Goal: Task Accomplishment & Management: Complete application form

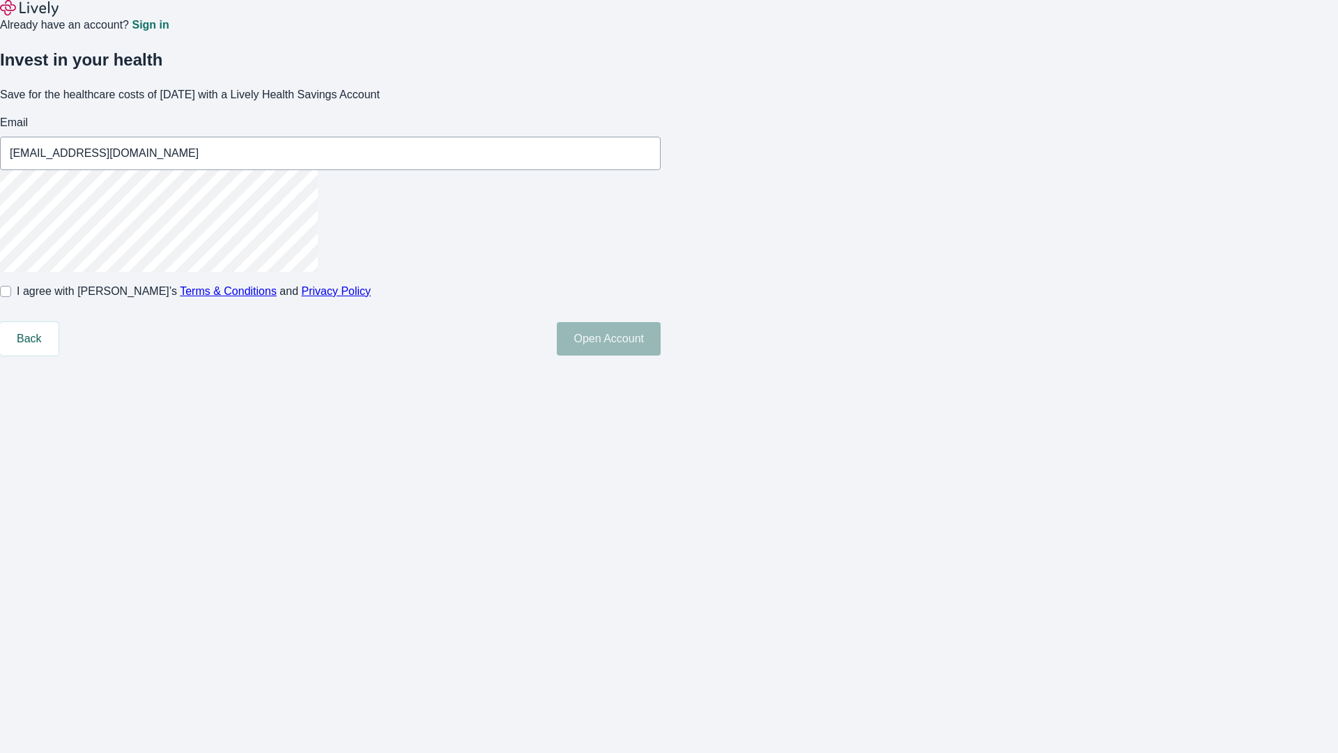
click at [11, 297] on input "I agree with Lively’s Terms & Conditions and Privacy Policy" at bounding box center [5, 291] width 11 height 11
checkbox input "true"
click at [661, 355] on button "Open Account" at bounding box center [609, 338] width 104 height 33
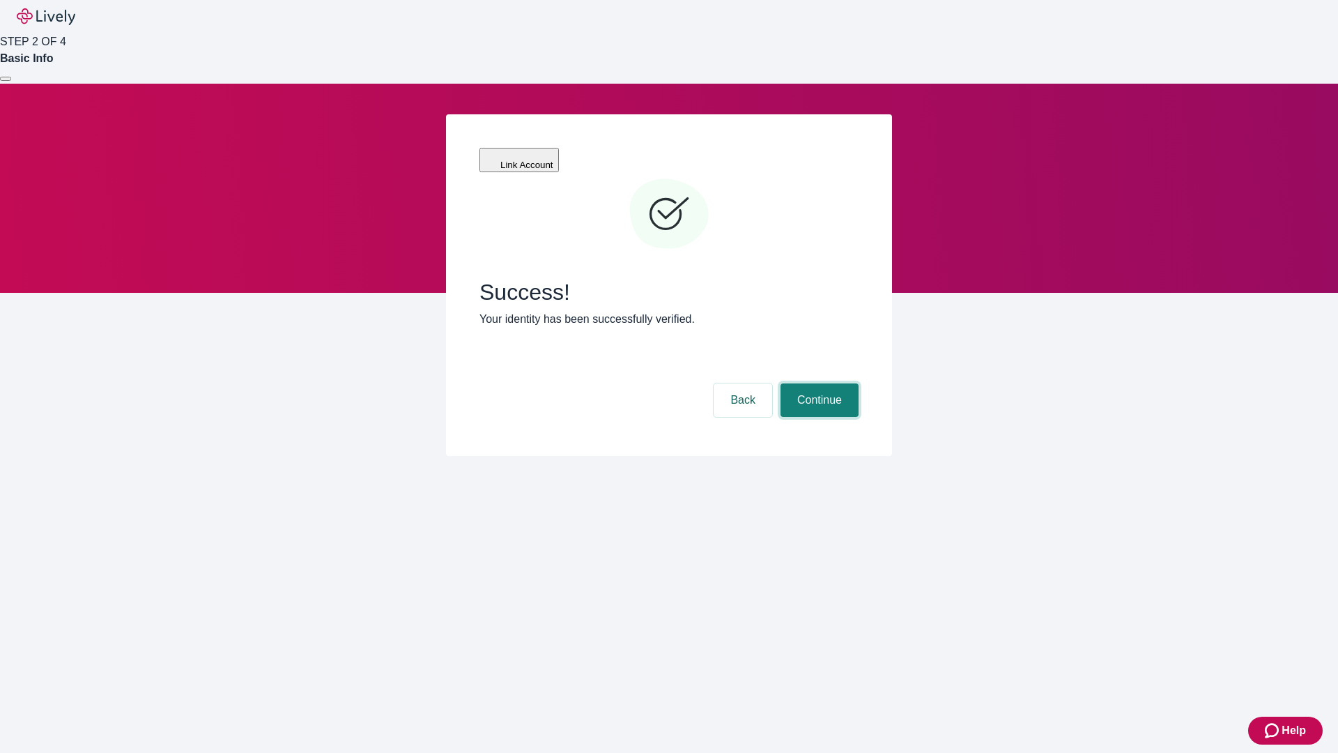
click at [817, 383] on button "Continue" at bounding box center [819, 399] width 78 height 33
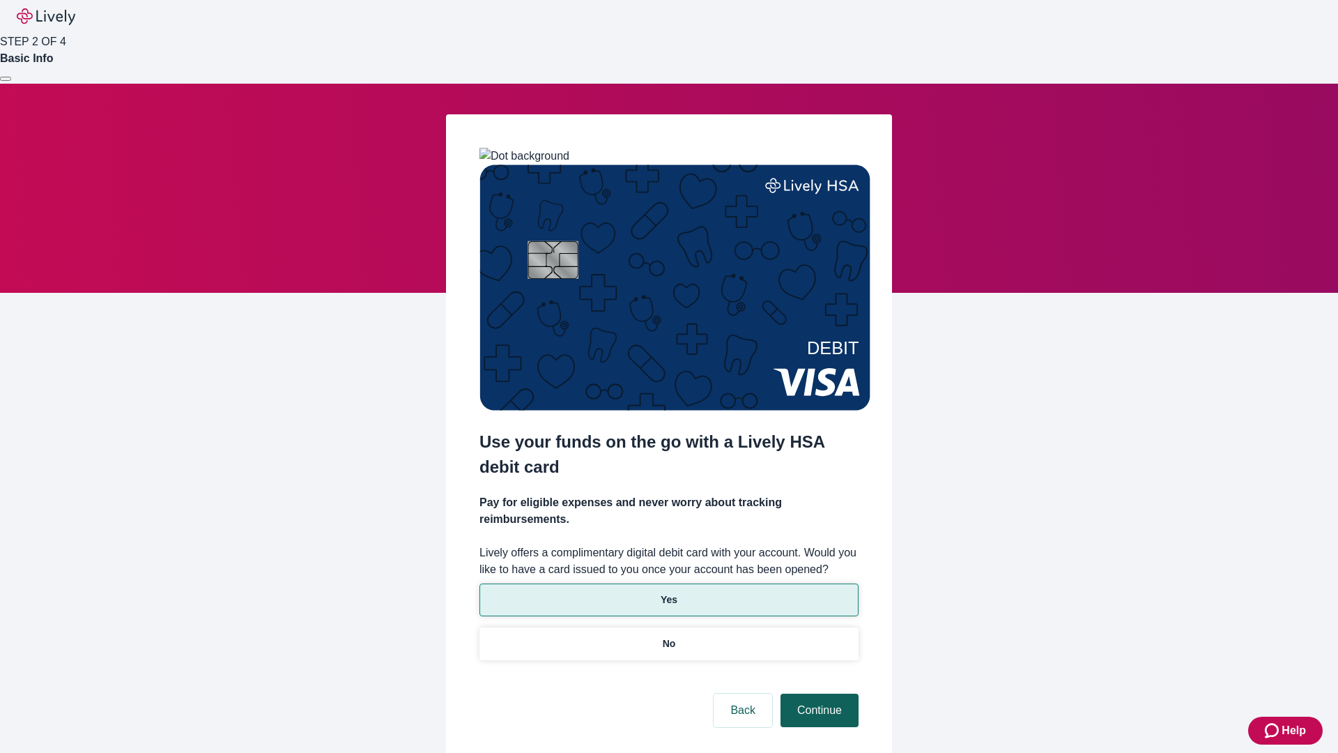
click at [668, 592] on p "Yes" at bounding box center [669, 599] width 17 height 15
click at [817, 693] on button "Continue" at bounding box center [819, 709] width 78 height 33
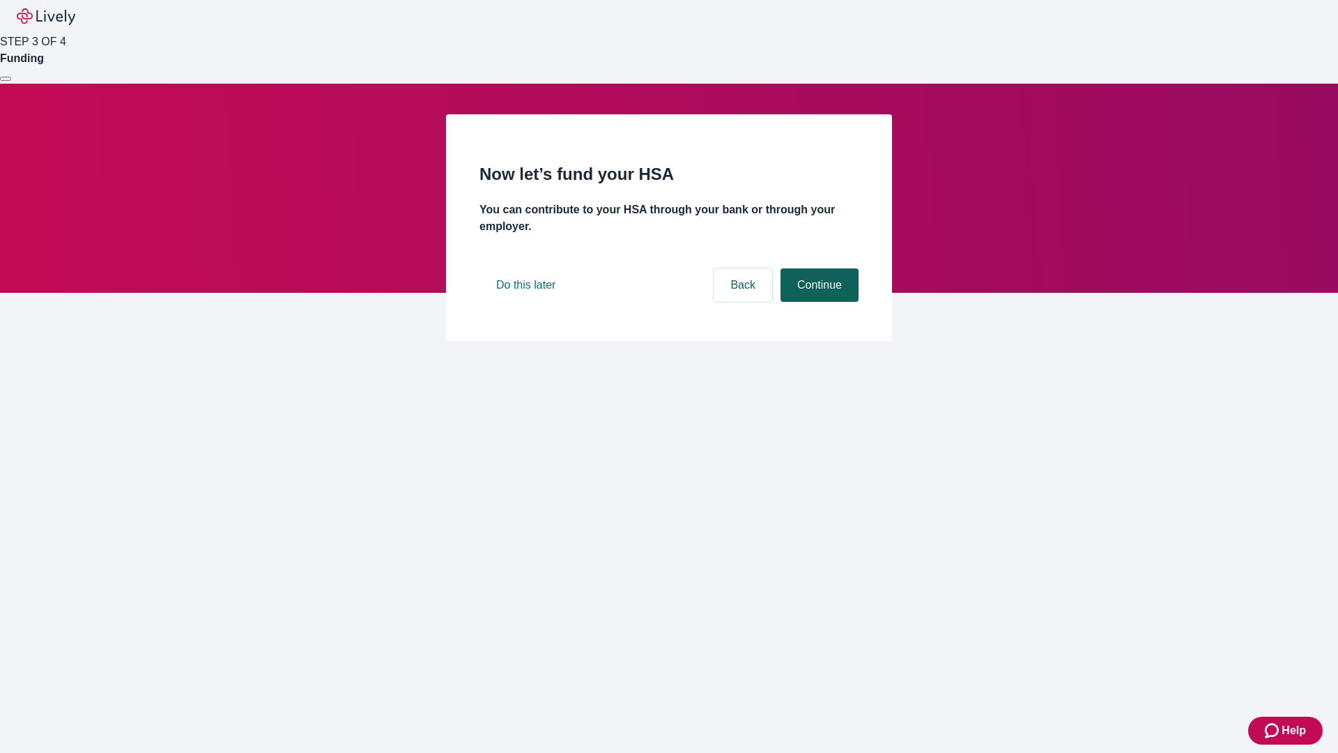
click at [817, 302] on button "Continue" at bounding box center [819, 284] width 78 height 33
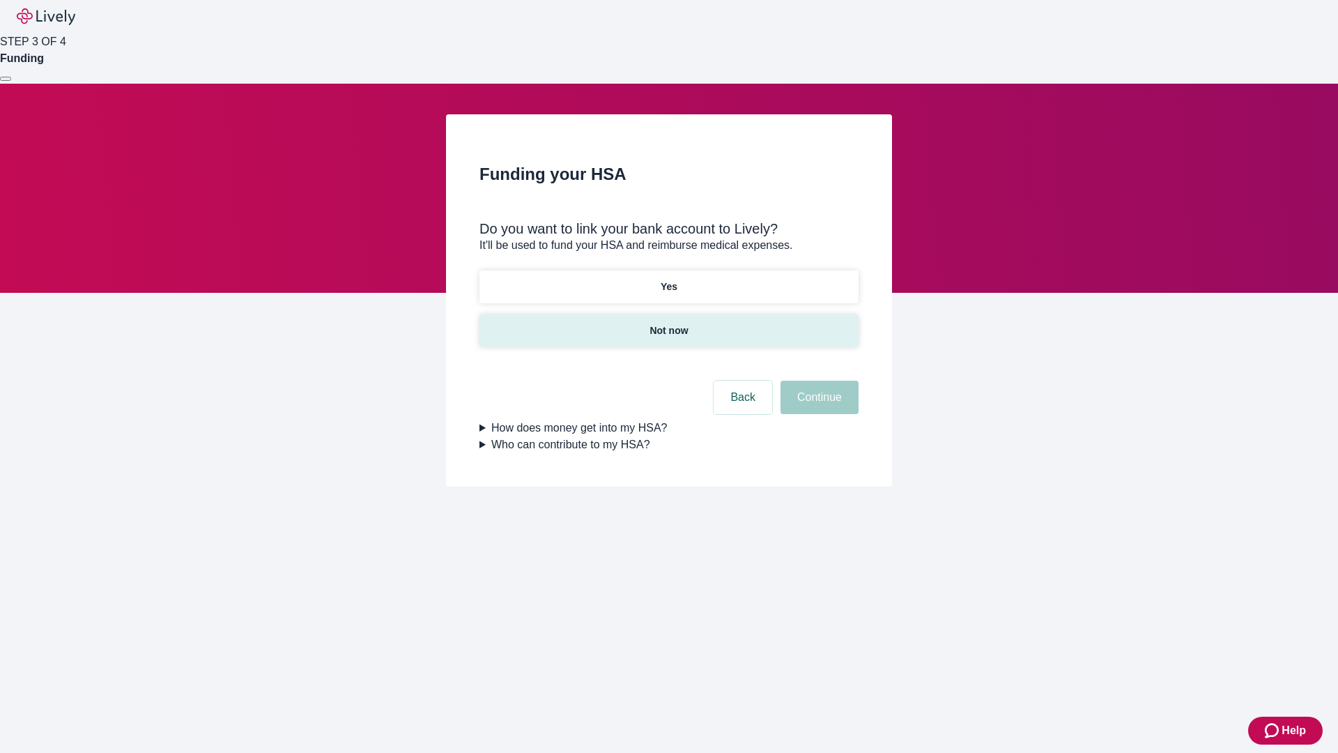
click at [668, 323] on p "Not now" at bounding box center [668, 330] width 38 height 15
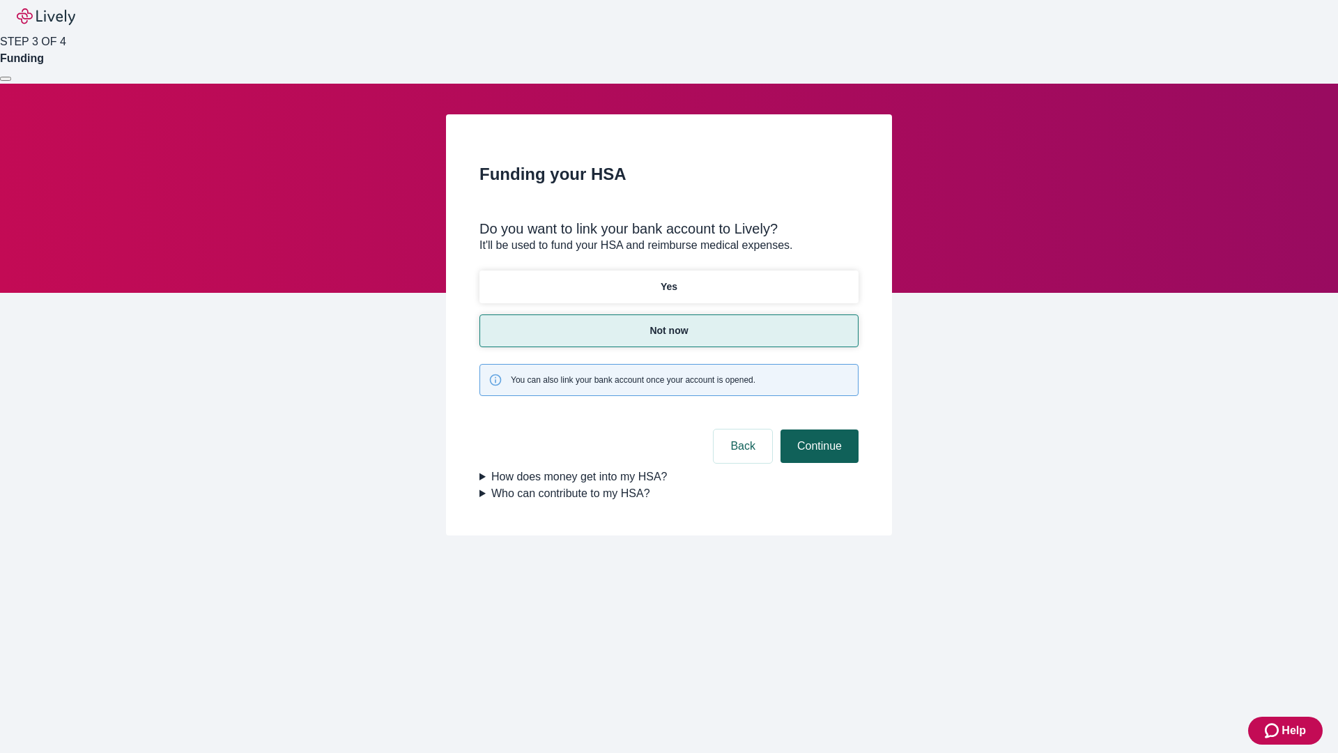
click at [817, 429] on button "Continue" at bounding box center [819, 445] width 78 height 33
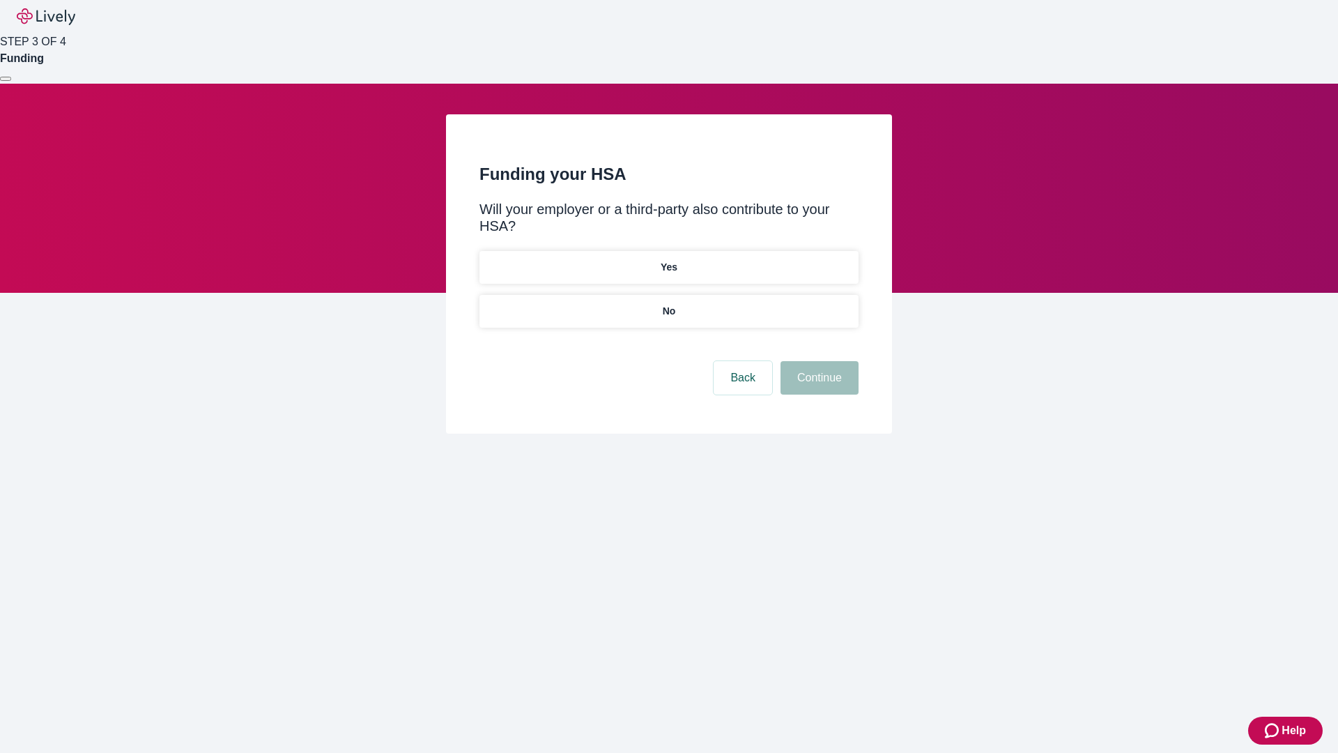
click at [668, 304] on p "No" at bounding box center [669, 311] width 13 height 15
click at [817, 361] on button "Continue" at bounding box center [819, 377] width 78 height 33
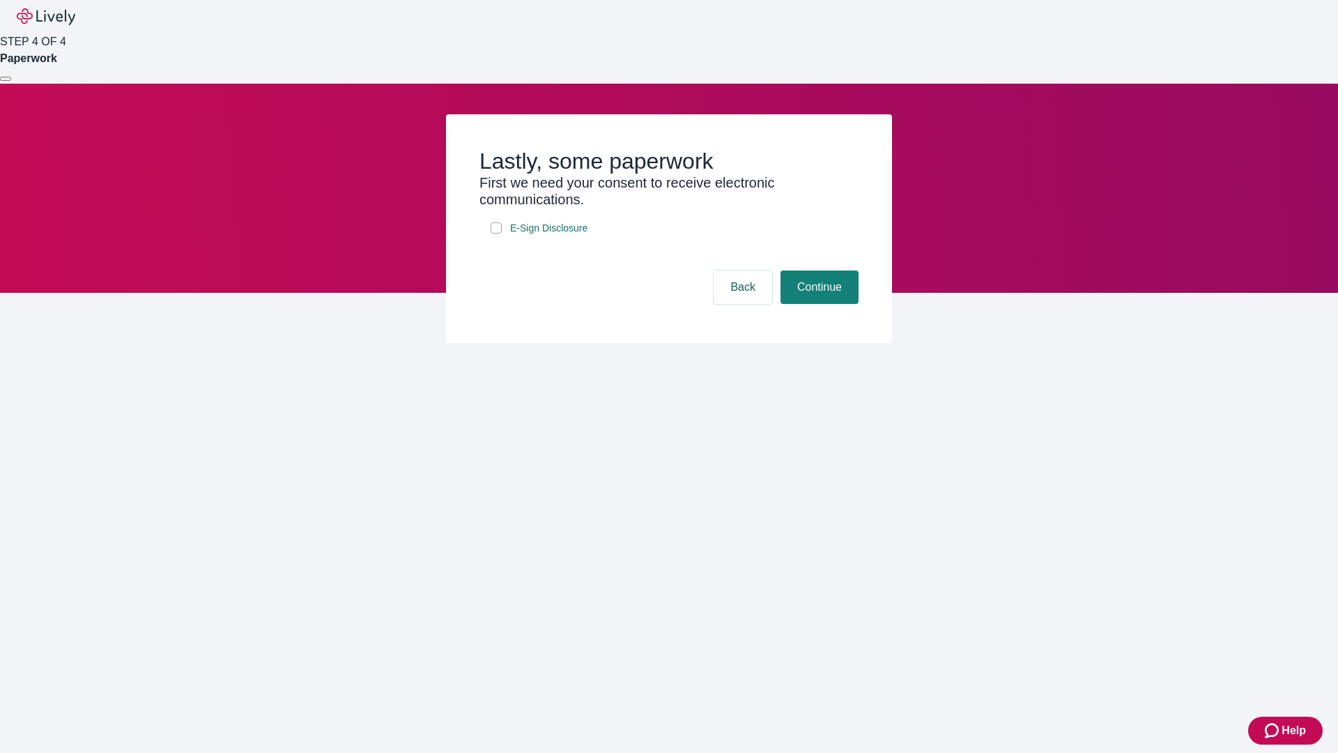
click at [496, 233] on input "E-Sign Disclosure" at bounding box center [496, 227] width 11 height 11
checkbox input "true"
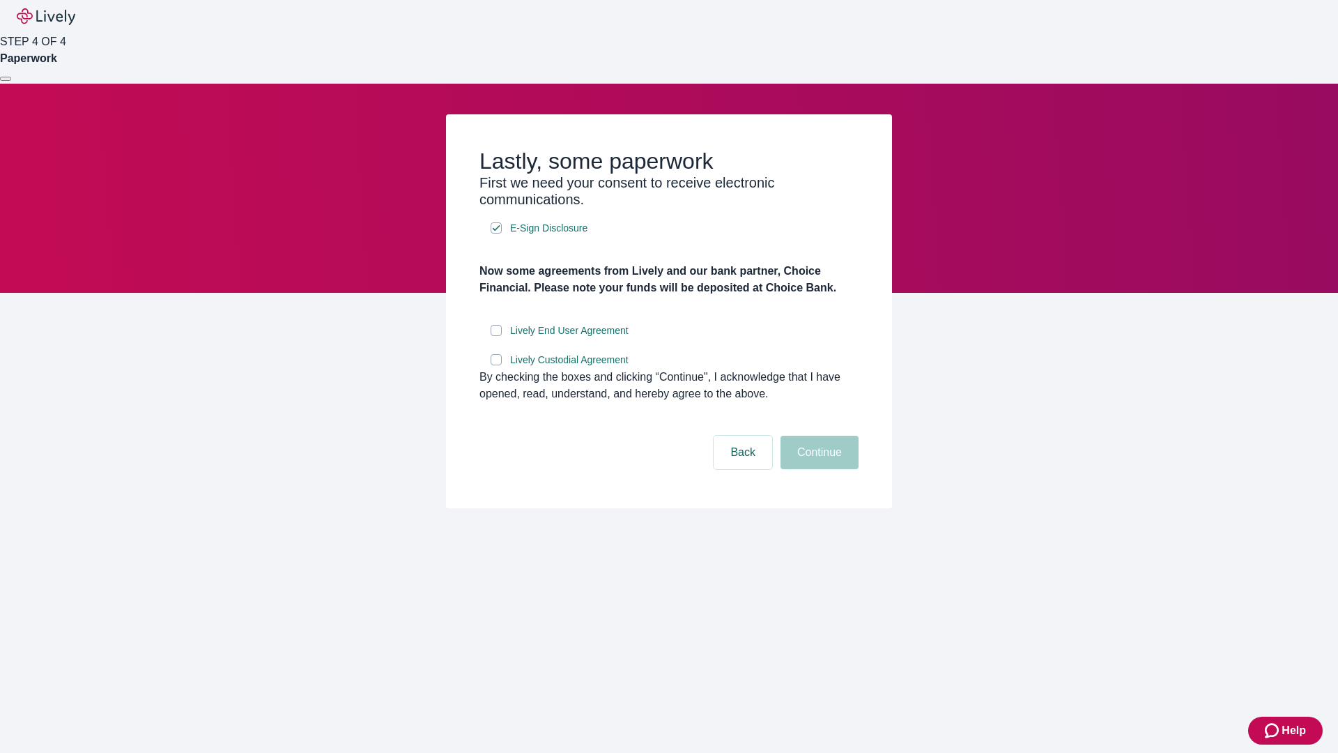
click at [496, 336] on input "Lively End User Agreement" at bounding box center [496, 330] width 11 height 11
checkbox input "true"
click at [496, 365] on input "Lively Custodial Agreement" at bounding box center [496, 359] width 11 height 11
checkbox input "true"
click at [817, 469] on button "Continue" at bounding box center [819, 451] width 78 height 33
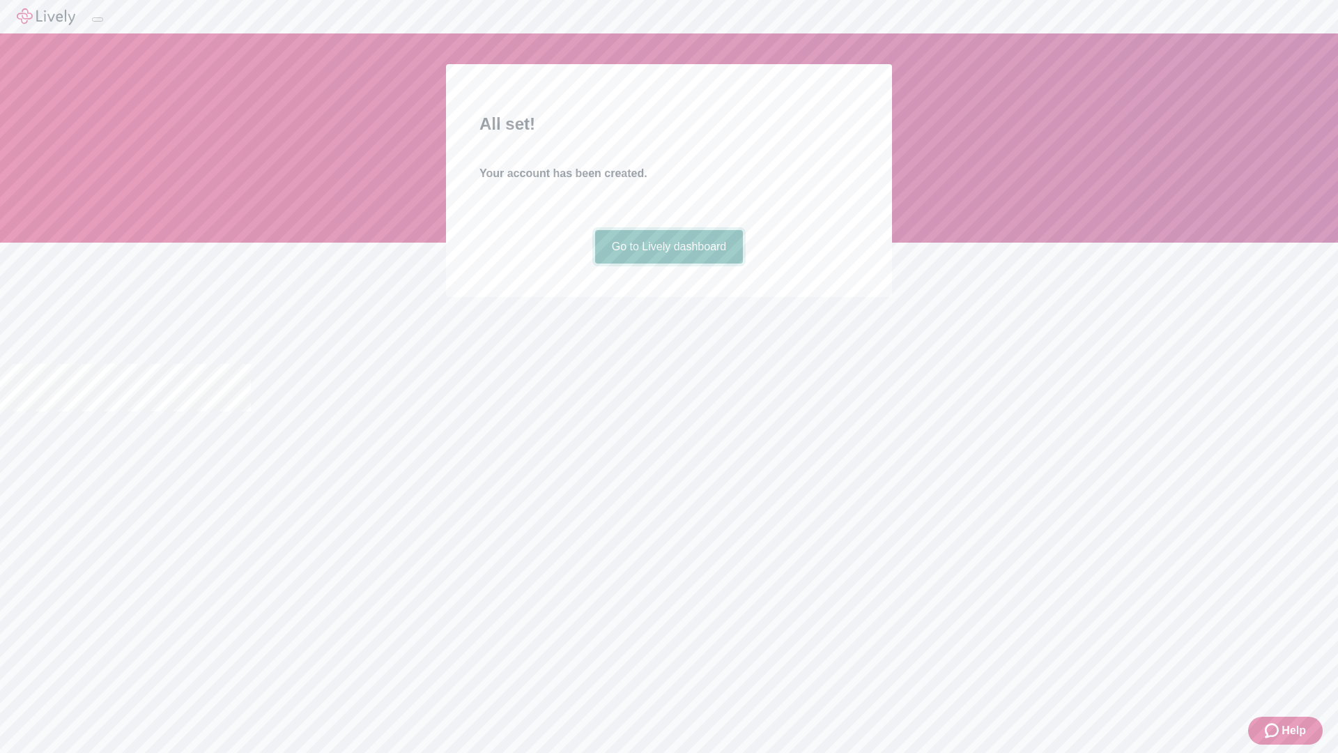
click at [668, 263] on link "Go to Lively dashboard" at bounding box center [669, 246] width 148 height 33
